Goal: Information Seeking & Learning: Learn about a topic

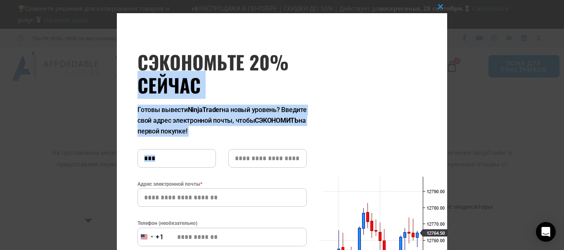
drag, startPoint x: 537, startPoint y: 69, endPoint x: 522, endPoint y: 160, distance: 92.1
click at [522, 160] on div "Закрыть этот модуль СЭКОНОМЬТЕ 20% СЕЙЧАС Готовы вывести NinjaTrader на новый у…" at bounding box center [282, 125] width 564 height 250
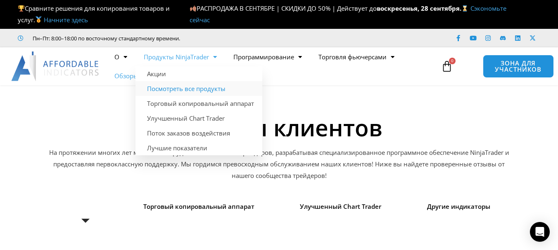
click at [192, 87] on font "Посмотреть все продукты" at bounding box center [186, 89] width 78 height 8
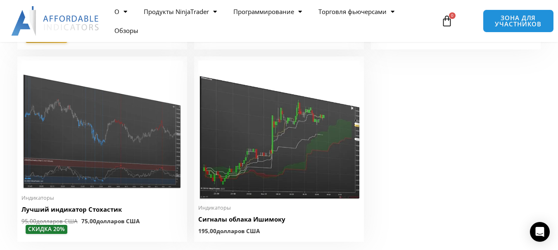
scroll to position [2020, 0]
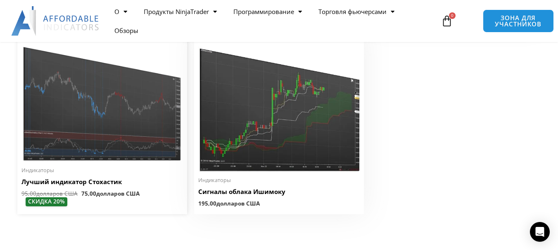
click at [124, 148] on img at bounding box center [101, 97] width 161 height 129
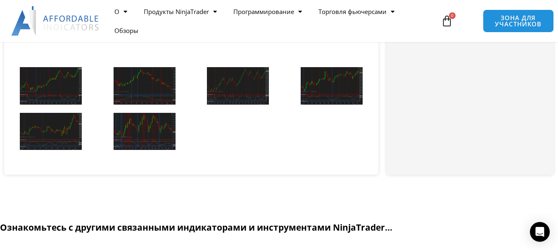
scroll to position [1233, 0]
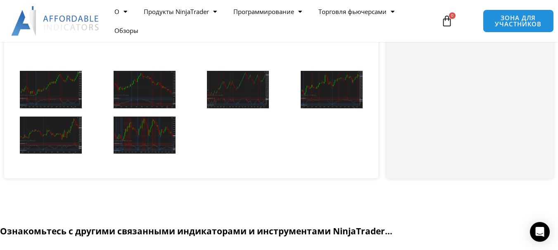
click at [52, 80] on img at bounding box center [51, 90] width 62 height 38
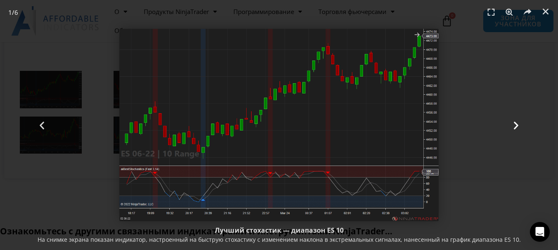
click at [517, 129] on icon "Следующий слайд" at bounding box center [515, 125] width 10 height 10
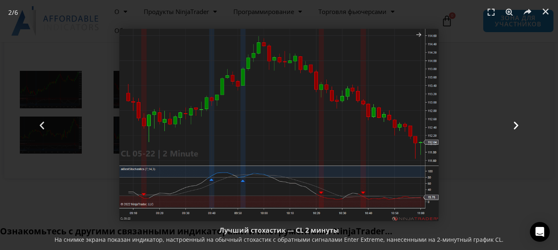
click at [513, 126] on icon "Следующий слайд" at bounding box center [515, 125] width 10 height 10
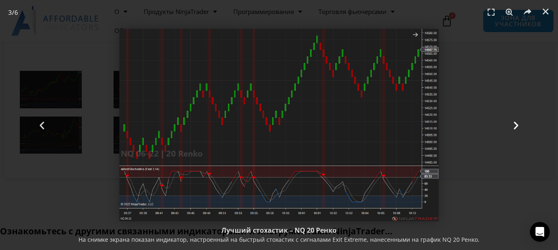
click at [515, 128] on icon "Следующий слайд" at bounding box center [515, 125] width 10 height 10
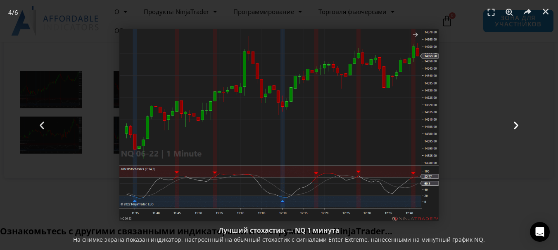
click at [510, 125] on icon "Следующий слайд" at bounding box center [515, 125] width 10 height 10
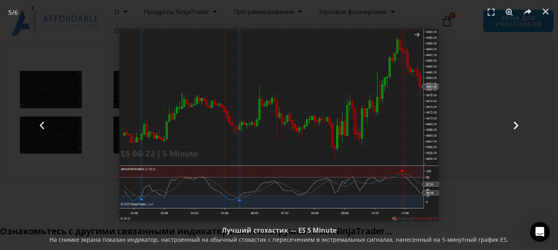
click at [508, 123] on div "Следующий" at bounding box center [516, 125] width 84 height 250
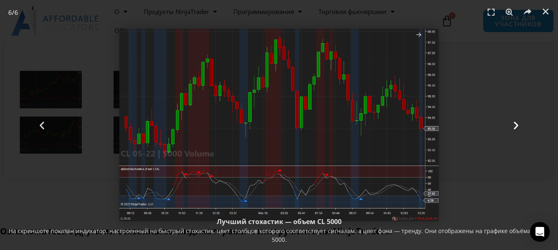
click at [510, 120] on div "Следующий" at bounding box center [516, 125] width 84 height 250
